Goal: Task Accomplishment & Management: Use online tool/utility

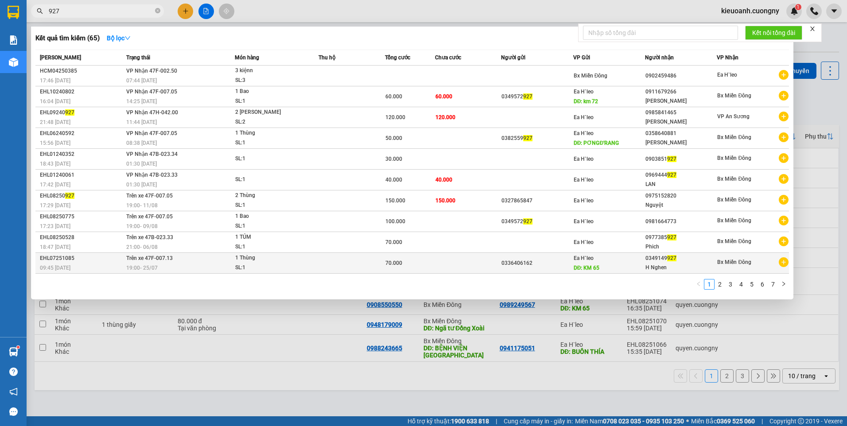
type input "927"
drag, startPoint x: 501, startPoint y: 263, endPoint x: 538, endPoint y: 264, distance: 36.8
click at [538, 264] on div "0336406162" at bounding box center [536, 263] width 71 height 9
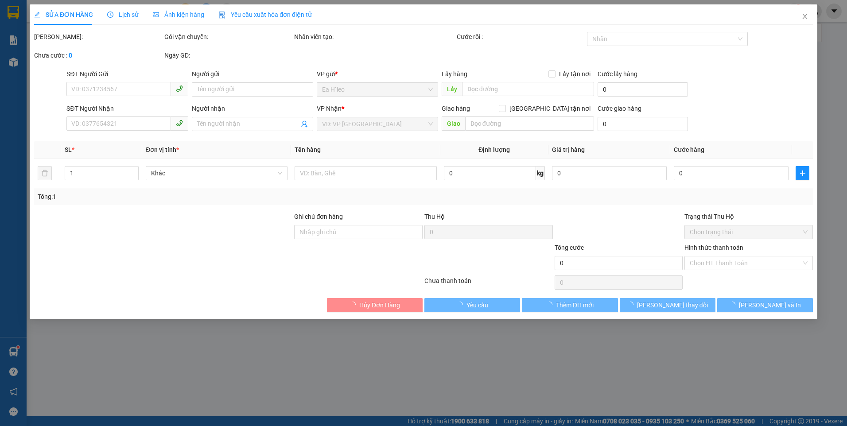
type input "0336406162"
type input "KM 65"
type input "0349149927"
type input "H Nghen"
type input "70.000"
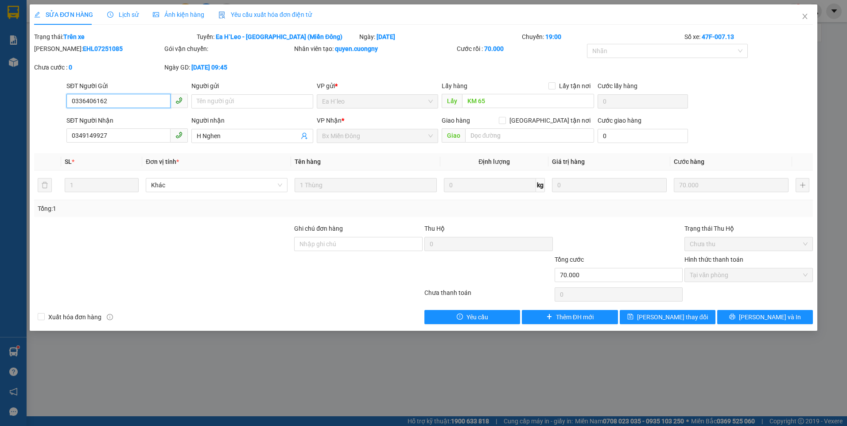
drag, startPoint x: 126, startPoint y: 103, endPoint x: 73, endPoint y: 106, distance: 53.2
click at [71, 107] on input "0336406162" at bounding box center [118, 101] width 104 height 14
click at [805, 17] on icon "close" at bounding box center [804, 16] width 5 height 5
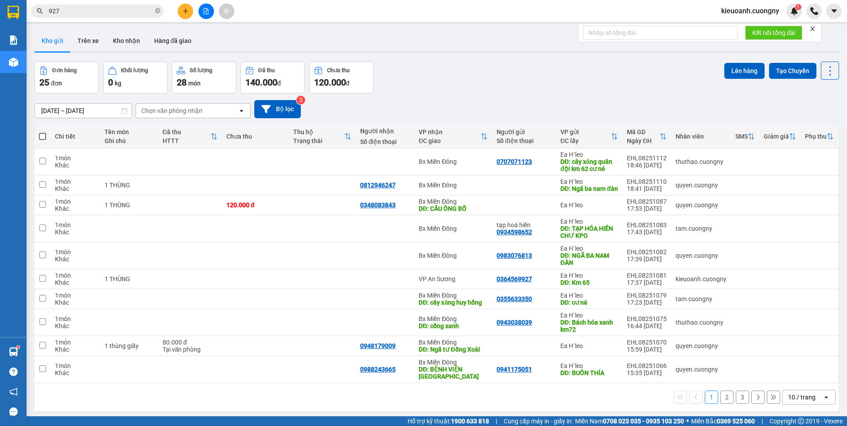
click at [86, 8] on input "927" at bounding box center [101, 11] width 105 height 10
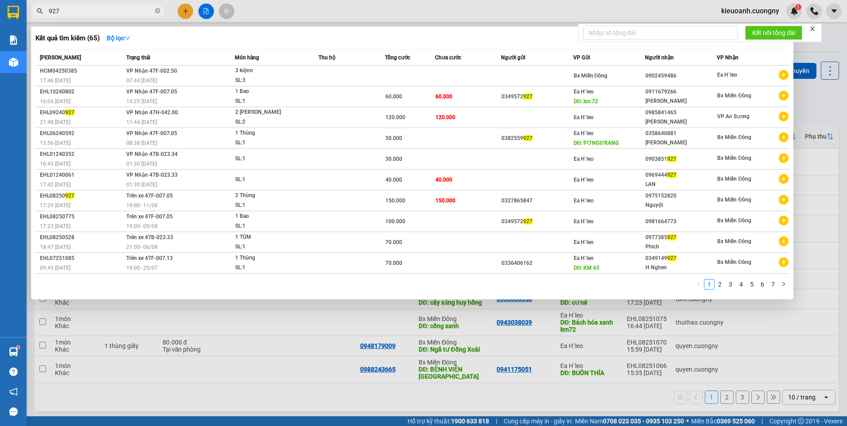
drag, startPoint x: 86, startPoint y: 8, endPoint x: 35, endPoint y: 21, distance: 53.0
click at [35, 19] on div "Kết quả tìm kiếm ( 65 ) Bộ lọc Mã ĐH Trạng thái Món hàng Thu hộ Tổng cước Chưa …" at bounding box center [86, 12] width 173 height 16
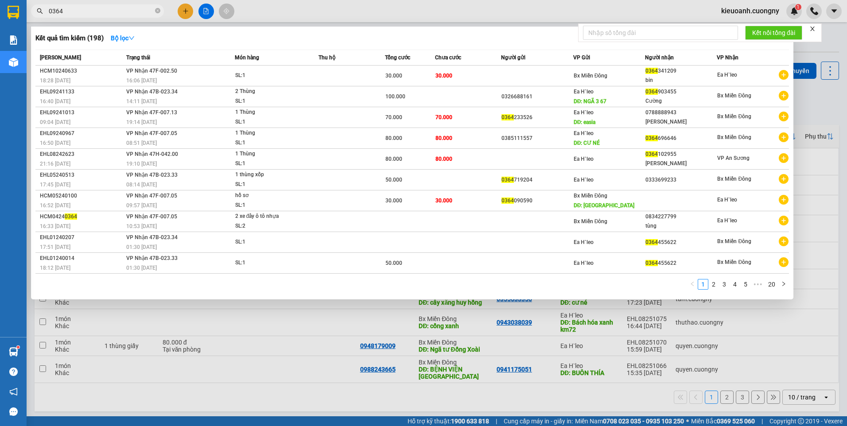
type input "0364"
